Goal: Navigation & Orientation: Go to known website

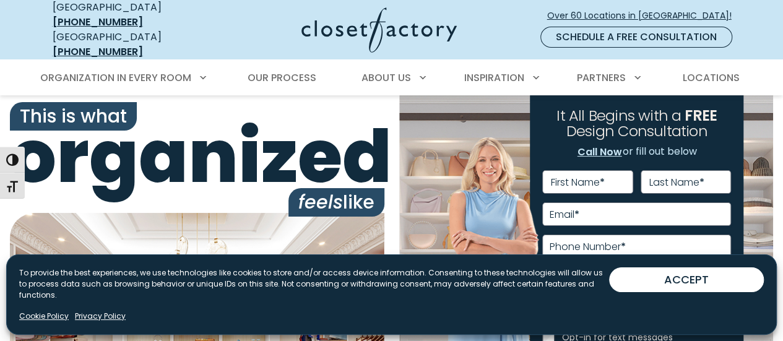
click at [231, 34] on div at bounding box center [362, 29] width 300 height 45
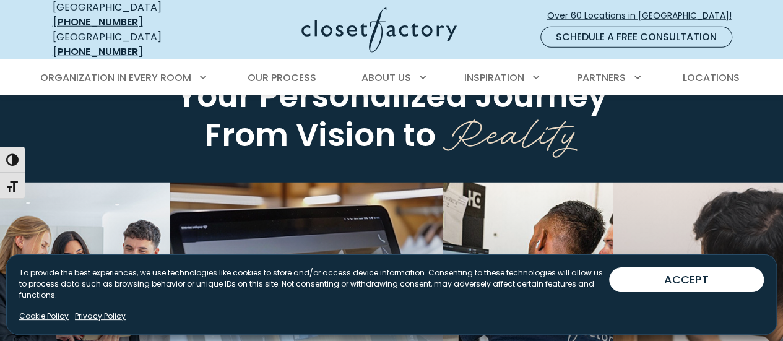
scroll to position [1994, 0]
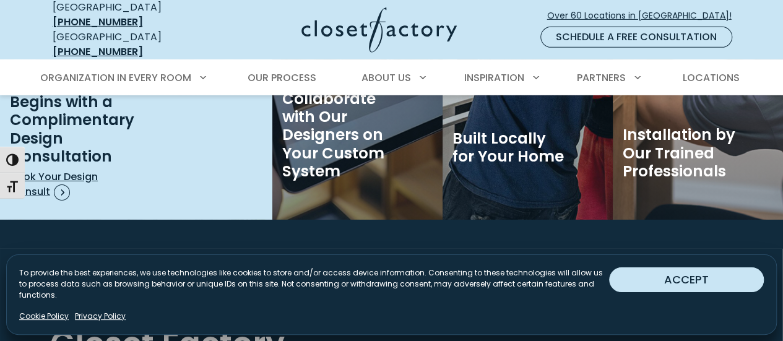
click at [635, 282] on button "ACCEPT" at bounding box center [686, 279] width 155 height 25
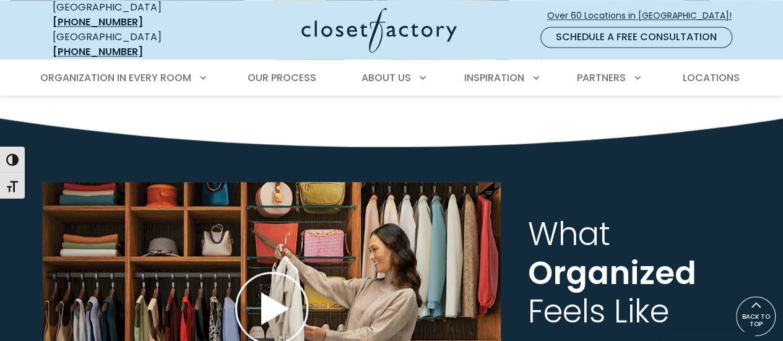
scroll to position [3264, 0]
